Goal: Transaction & Acquisition: Purchase product/service

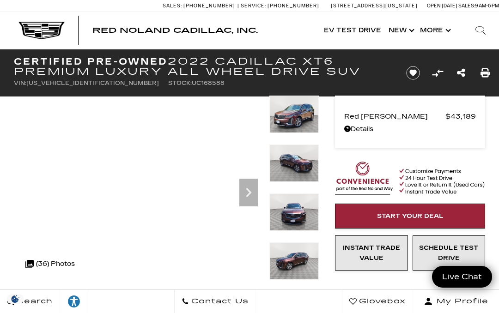
click at [251, 196] on icon "Next" at bounding box center [248, 192] width 18 height 18
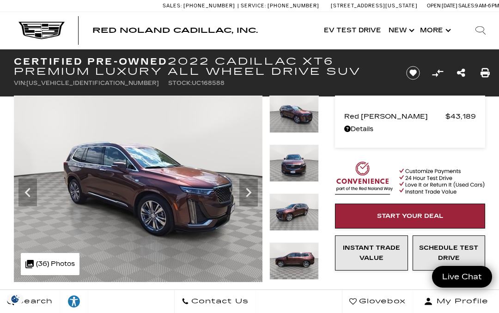
click at [254, 192] on icon "Next" at bounding box center [248, 192] width 18 height 18
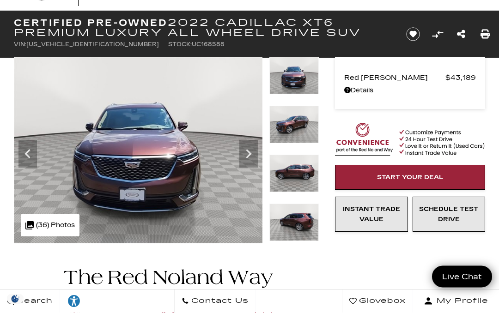
scroll to position [39, 0]
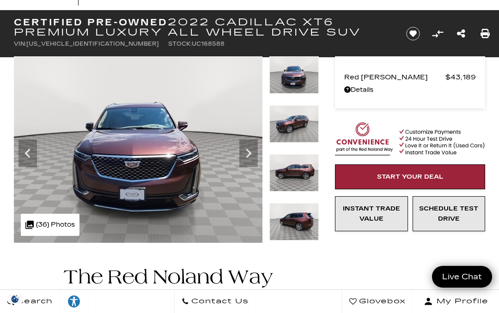
click at [252, 229] on img at bounding box center [138, 149] width 249 height 187
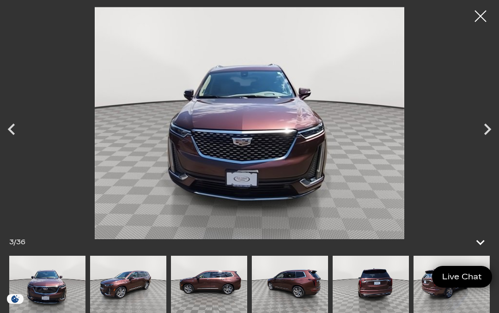
click at [492, 141] on icon "Next" at bounding box center [487, 129] width 23 height 23
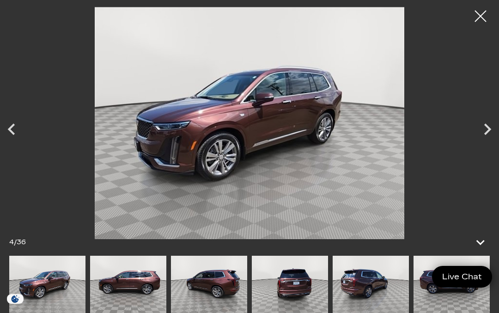
click at [493, 141] on icon "Next" at bounding box center [487, 129] width 23 height 23
click at [484, 141] on icon "Next" at bounding box center [487, 129] width 23 height 23
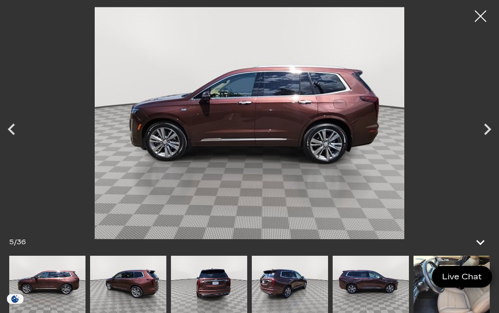
click at [480, 141] on icon "Next" at bounding box center [487, 129] width 23 height 23
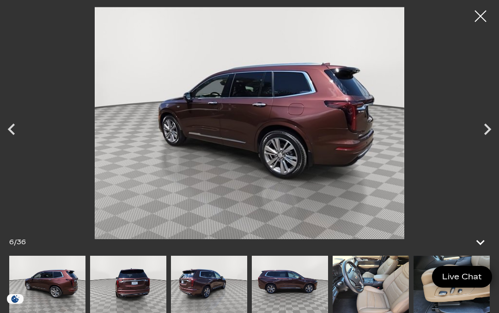
click at [486, 141] on icon "Next" at bounding box center [487, 129] width 23 height 23
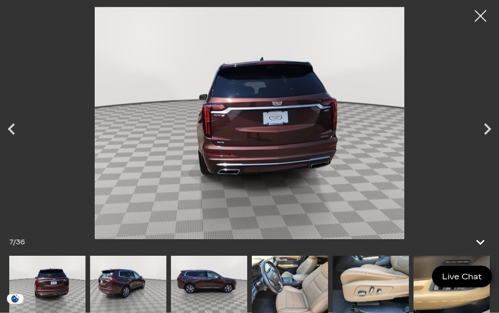
scroll to position [217, 0]
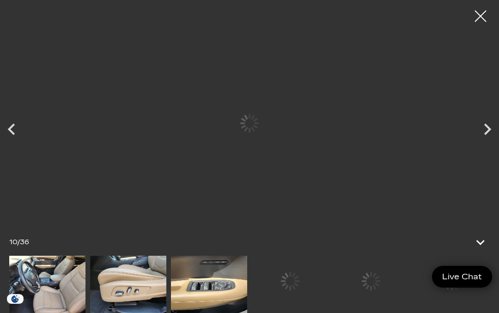
click at [247, 313] on img at bounding box center [209, 284] width 76 height 57
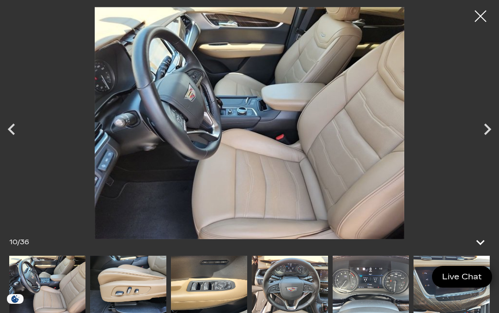
scroll to position [0, 0]
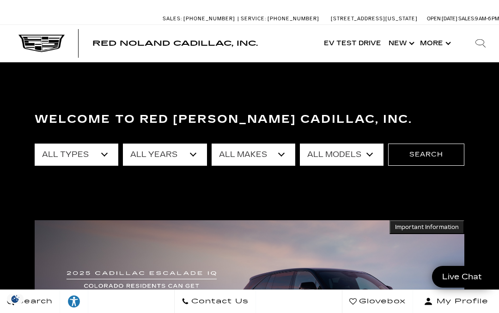
select select "Certified Used"
click at [199, 155] on select "All Years 2024 2022" at bounding box center [165, 155] width 84 height 22
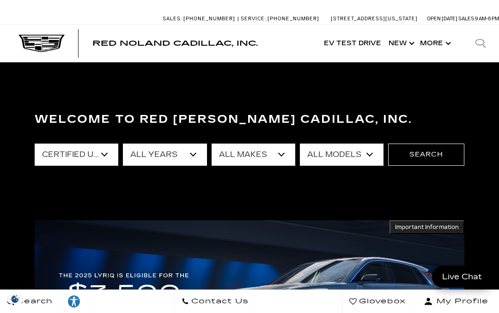
click at [200, 155] on select "All Years 2024 2022" at bounding box center [165, 155] width 84 height 22
select select "2022"
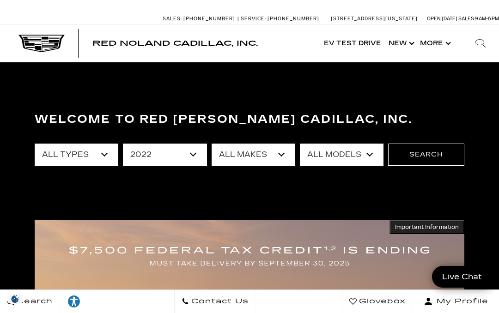
click at [279, 154] on select "All Makes Cadillac" at bounding box center [254, 155] width 84 height 22
select select "Cadillac"
click at [374, 151] on select "All Models Escalade XT4 XT6" at bounding box center [342, 155] width 84 height 22
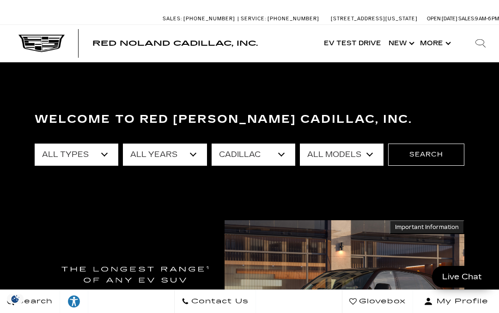
select select "XT6"
click at [433, 152] on button "Search" at bounding box center [426, 155] width 76 height 22
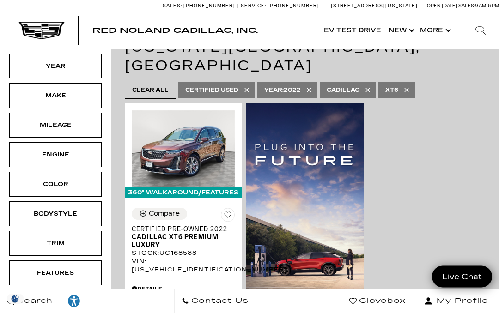
scroll to position [175, 0]
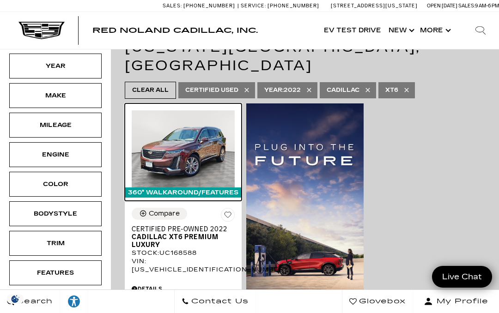
click at [184, 123] on img at bounding box center [183, 148] width 103 height 77
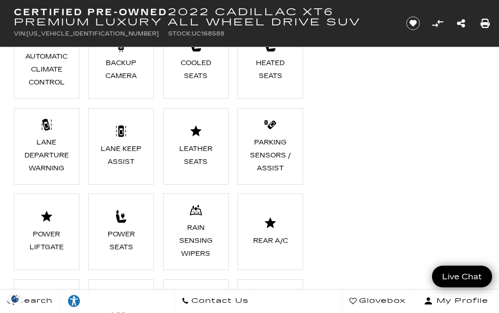
scroll to position [845, 0]
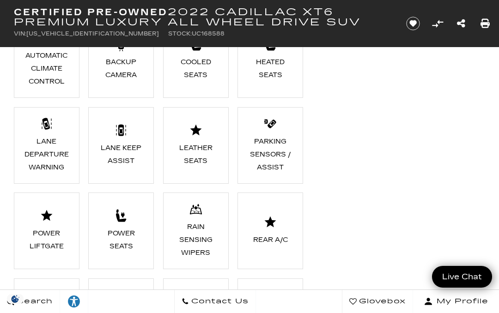
click at [276, 162] on div "Parking Sensors / Assist" at bounding box center [270, 154] width 46 height 39
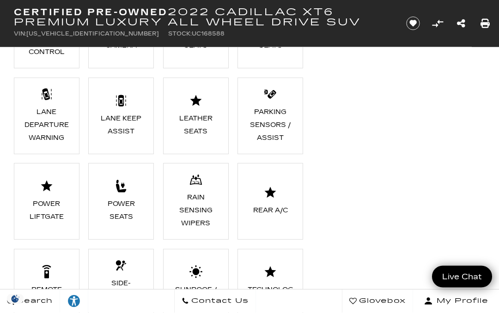
scroll to position [875, 0]
click at [395, 256] on div "Key Features AWD Adaptive Cruise Control Android Auto Apple CarPlay Automatic C…" at bounding box center [249, 151] width 499 height 537
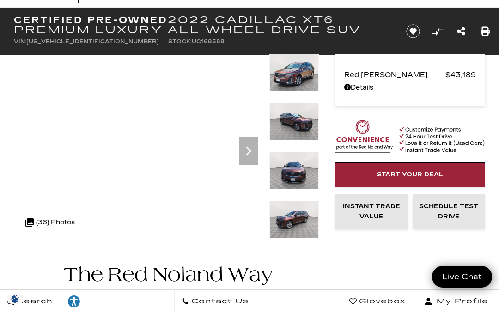
scroll to position [0, 0]
